Goal: Task Accomplishment & Management: Use online tool/utility

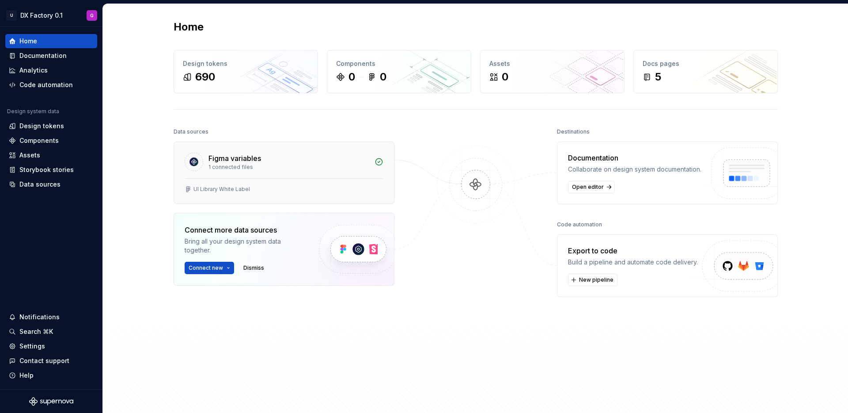
click at [250, 191] on div "UI Library White Label" at bounding box center [284, 189] width 199 height 7
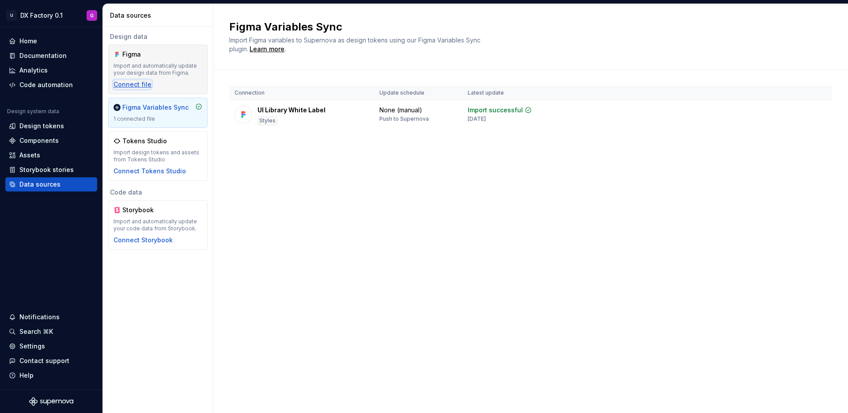
click at [133, 84] on div "Connect file" at bounding box center [133, 84] width 38 height 9
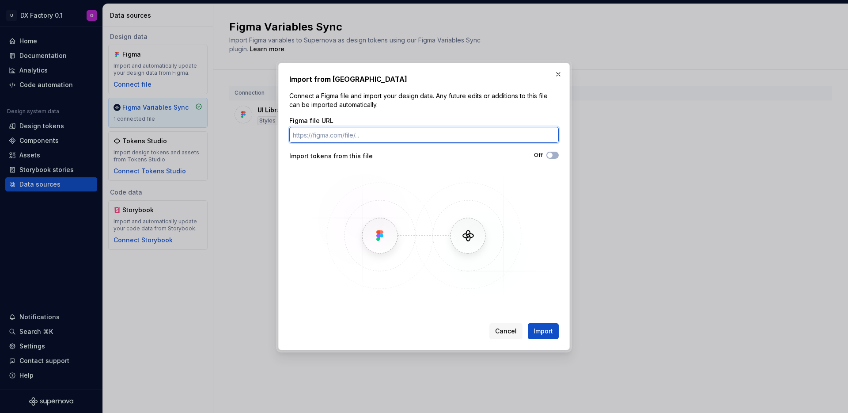
paste input "https://www.figma.com/design/pPyCMXgySXMm7kXJjQBQ87/DEMO-per-presentazione-Unip…"
type input "https://www.figma.com/design/pPyCMXgySXMm7kXJjQBQ87/DEMO-per-presentazione-Unip…"
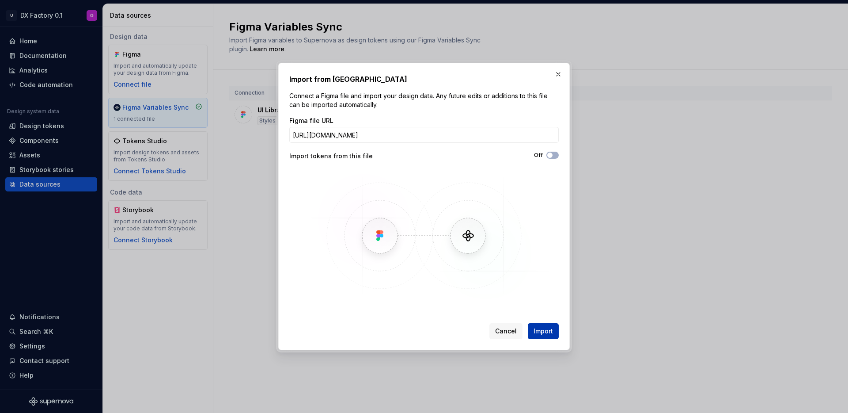
click at [545, 329] on span "Import" at bounding box center [543, 330] width 19 height 9
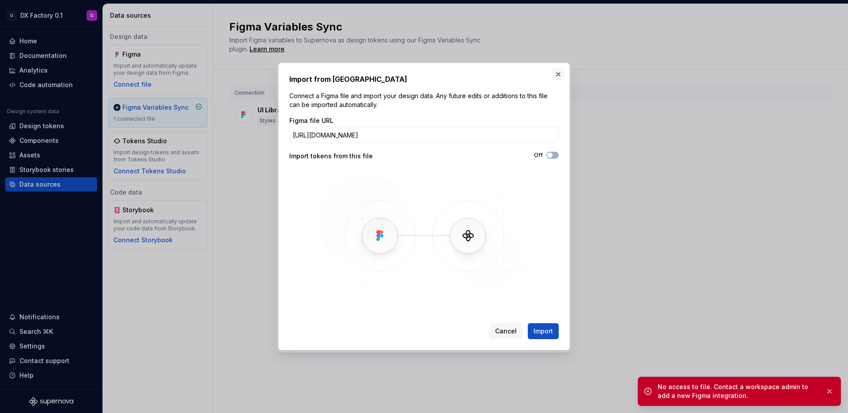
click at [562, 73] on button "button" at bounding box center [558, 74] width 12 height 12
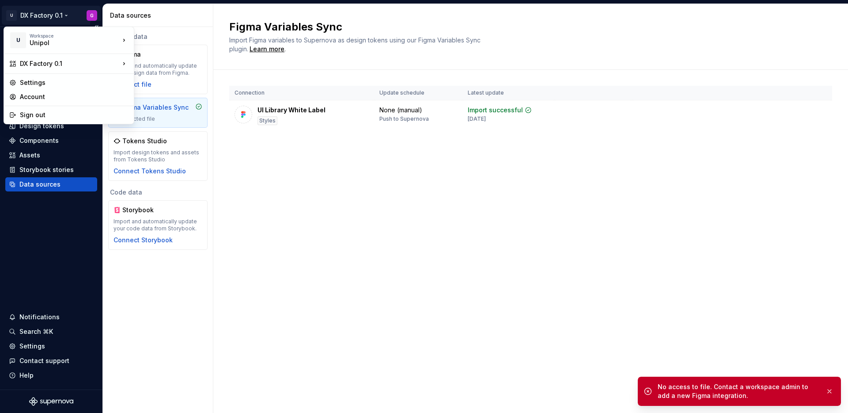
click at [51, 18] on html "U DX Factory 0.1 G Home Documentation Analytics Code automation Design system d…" at bounding box center [424, 206] width 848 height 413
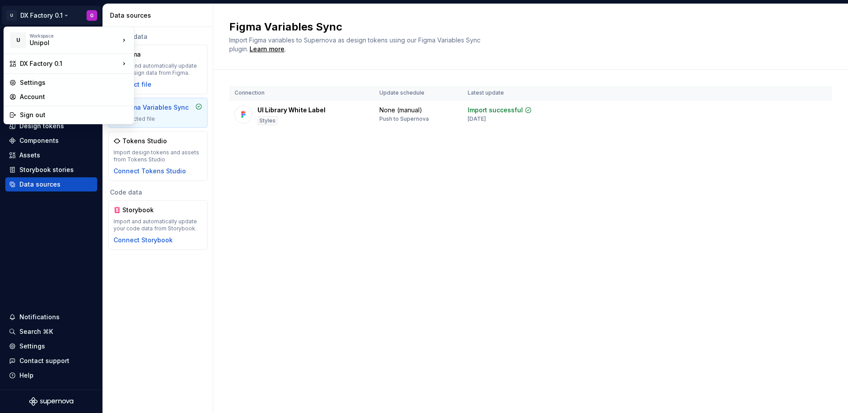
click at [357, 216] on html "U DX Factory 0.1 G Home Documentation Analytics Code automation Design system d…" at bounding box center [424, 206] width 848 height 413
click at [10, 15] on html "U DX Factory 0.1 G Home Documentation Analytics Code automation Design system d…" at bounding box center [424, 206] width 848 height 413
click at [45, 110] on div "Sign out" at bounding box center [74, 114] width 109 height 9
